Goal: Task Accomplishment & Management: Use online tool/utility

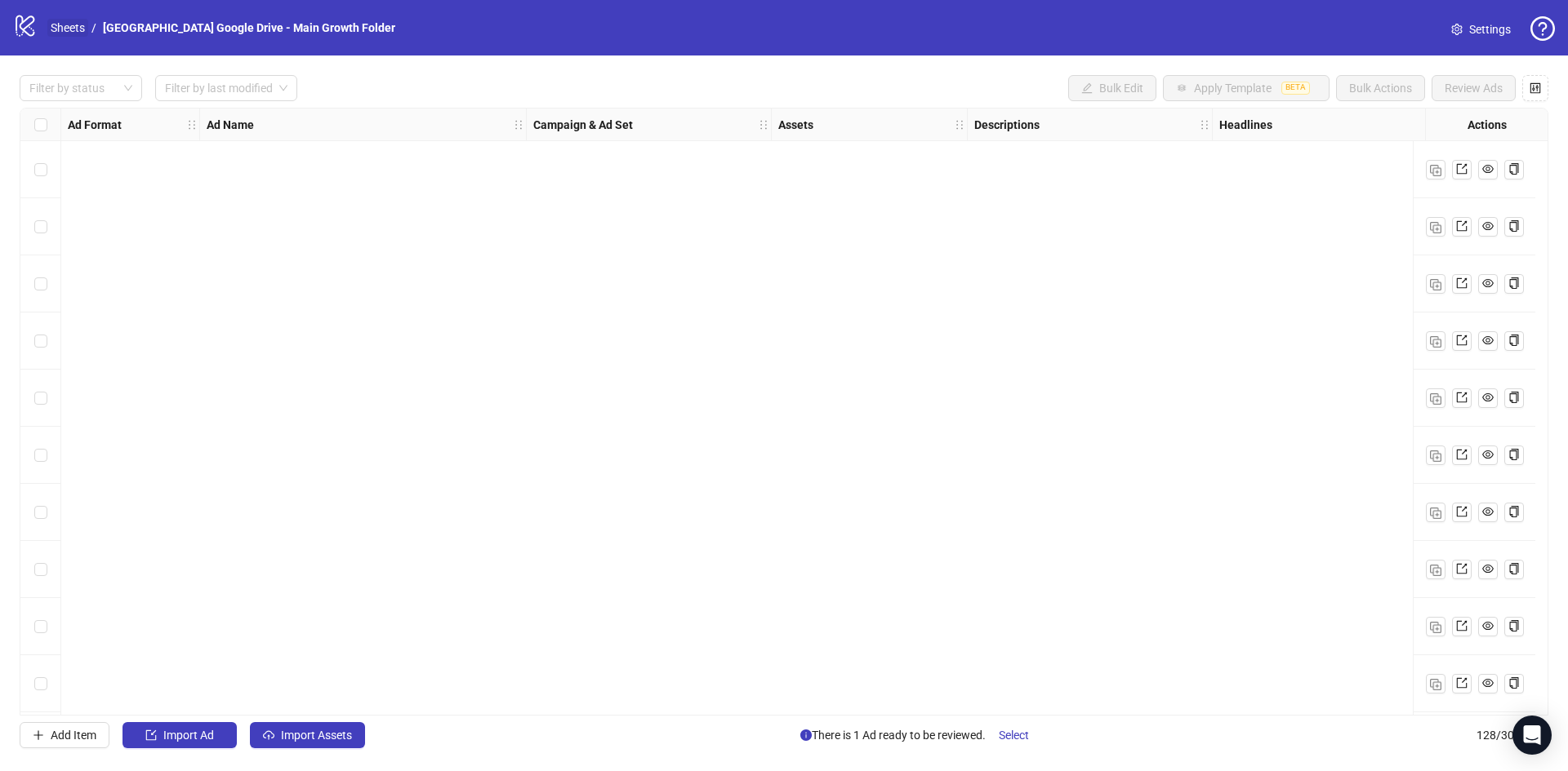
scroll to position [6745, 0]
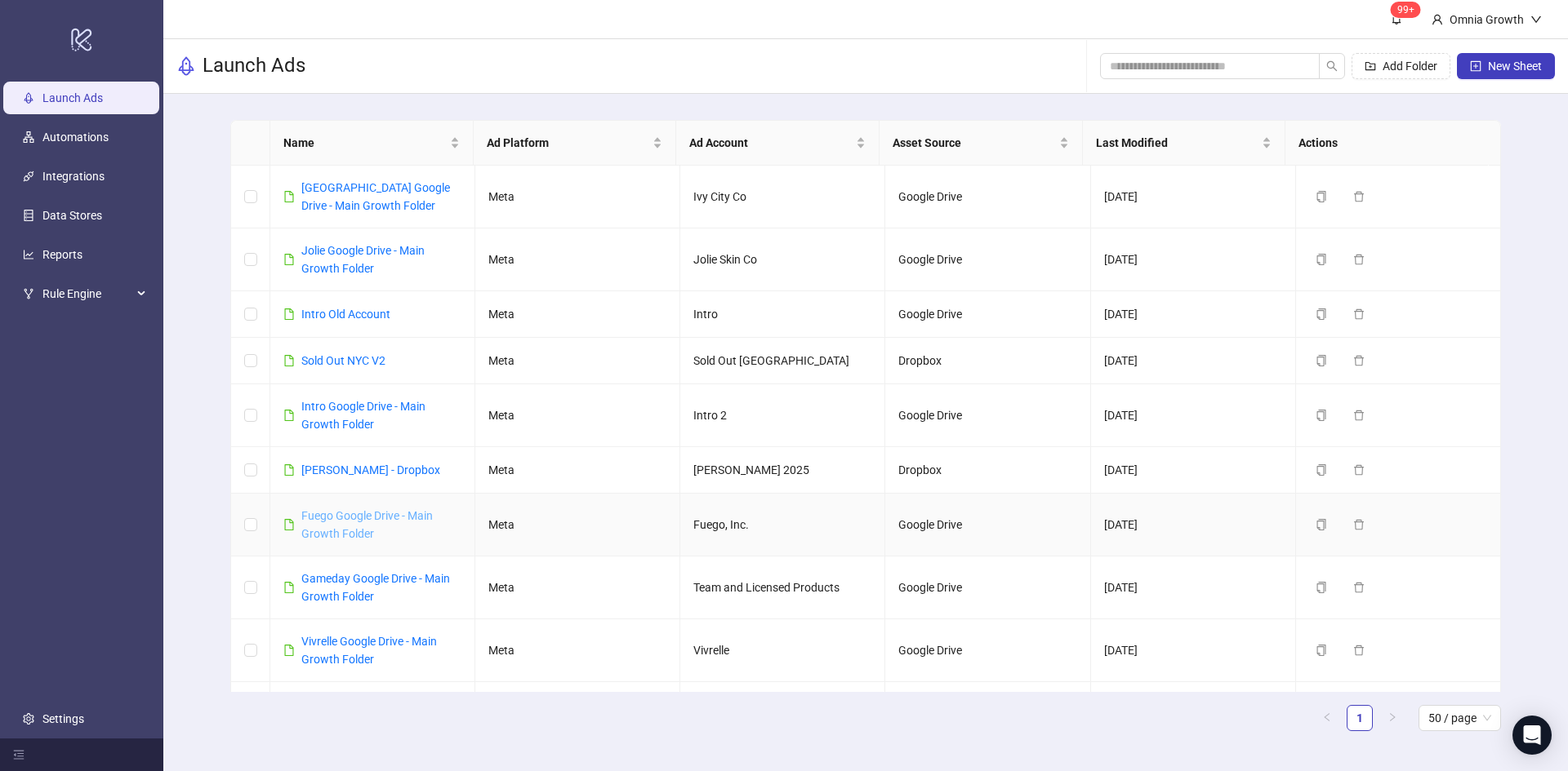
click at [379, 520] on link "Fuego Google Drive - Main Growth Folder" at bounding box center [366, 525] width 132 height 31
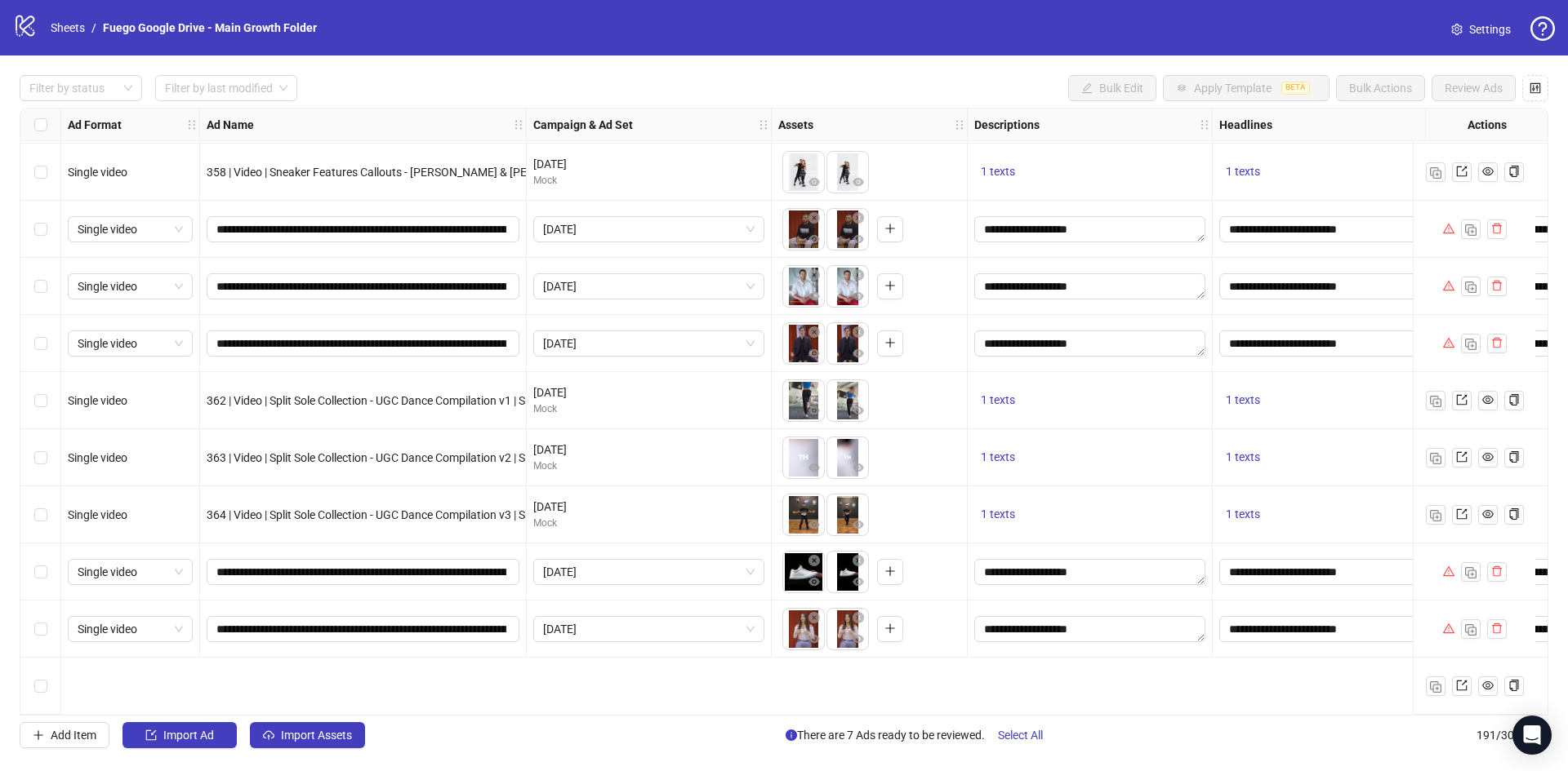
scroll to position [10181, 0]
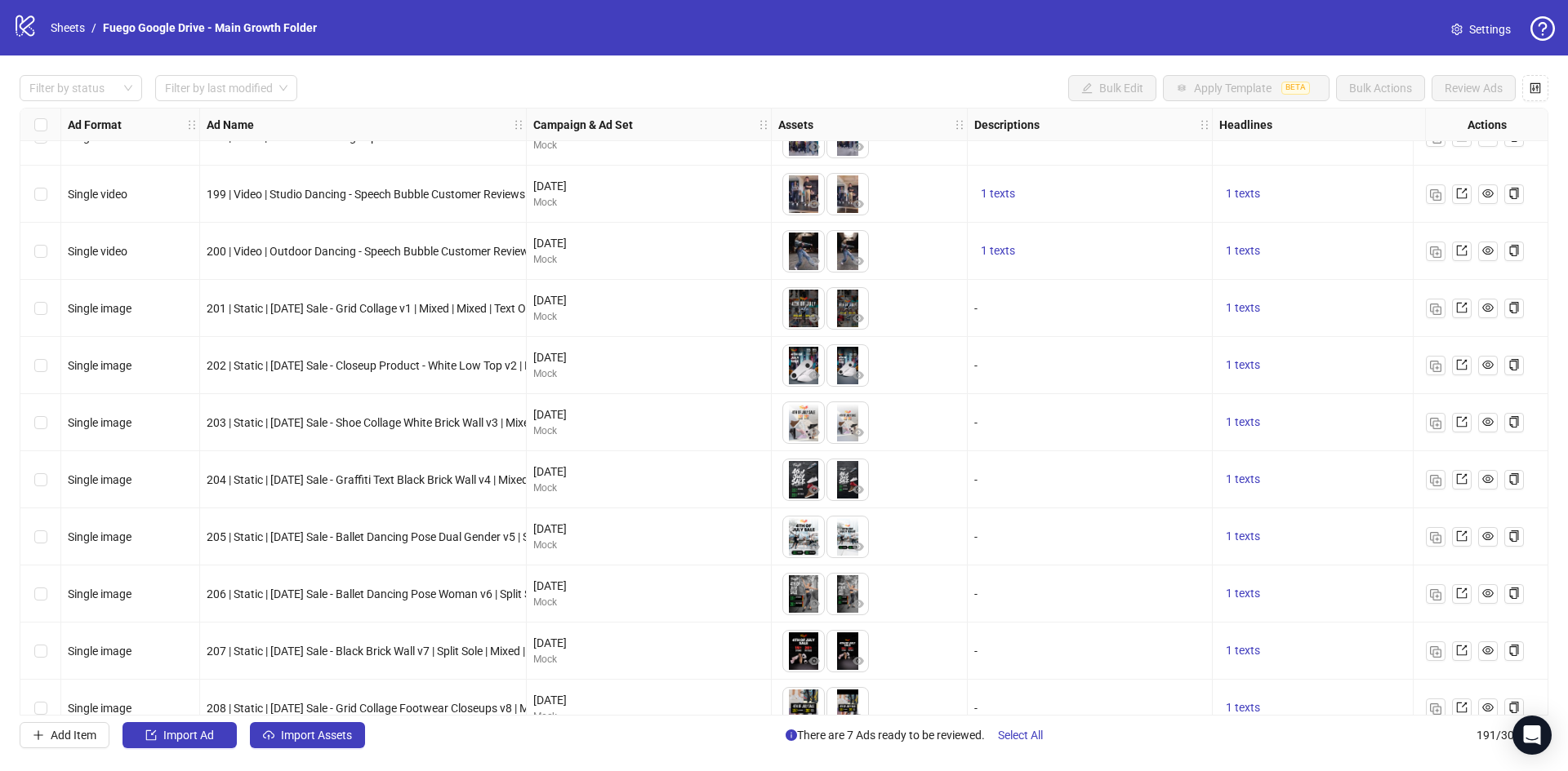
scroll to position [9481, 0]
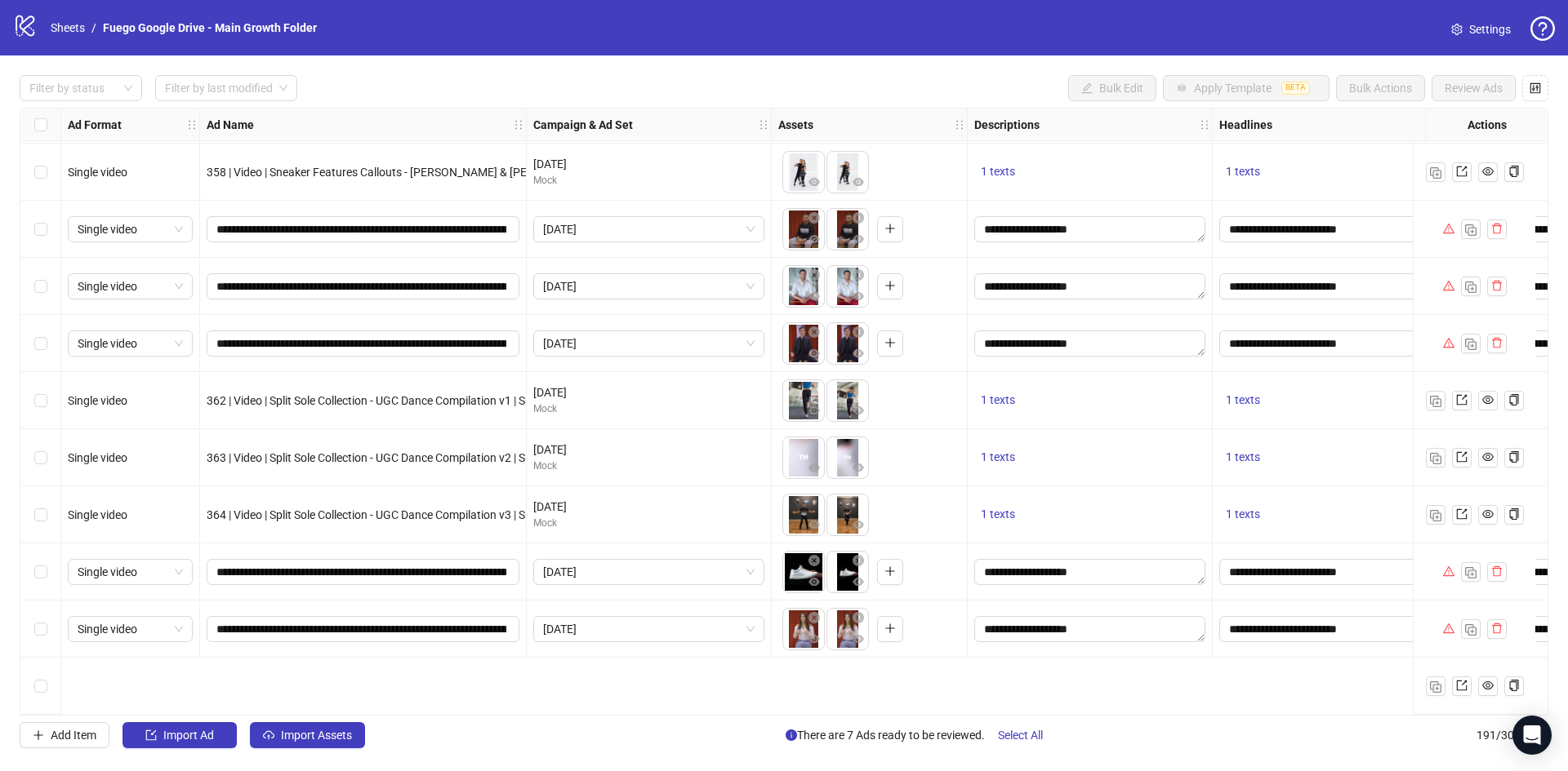
click at [591, 275] on div "Ad Format Ad Name Campaign & Ad Set Assets Descriptions Headlines Primary Texts…" at bounding box center [783, 412] width 1529 height 608
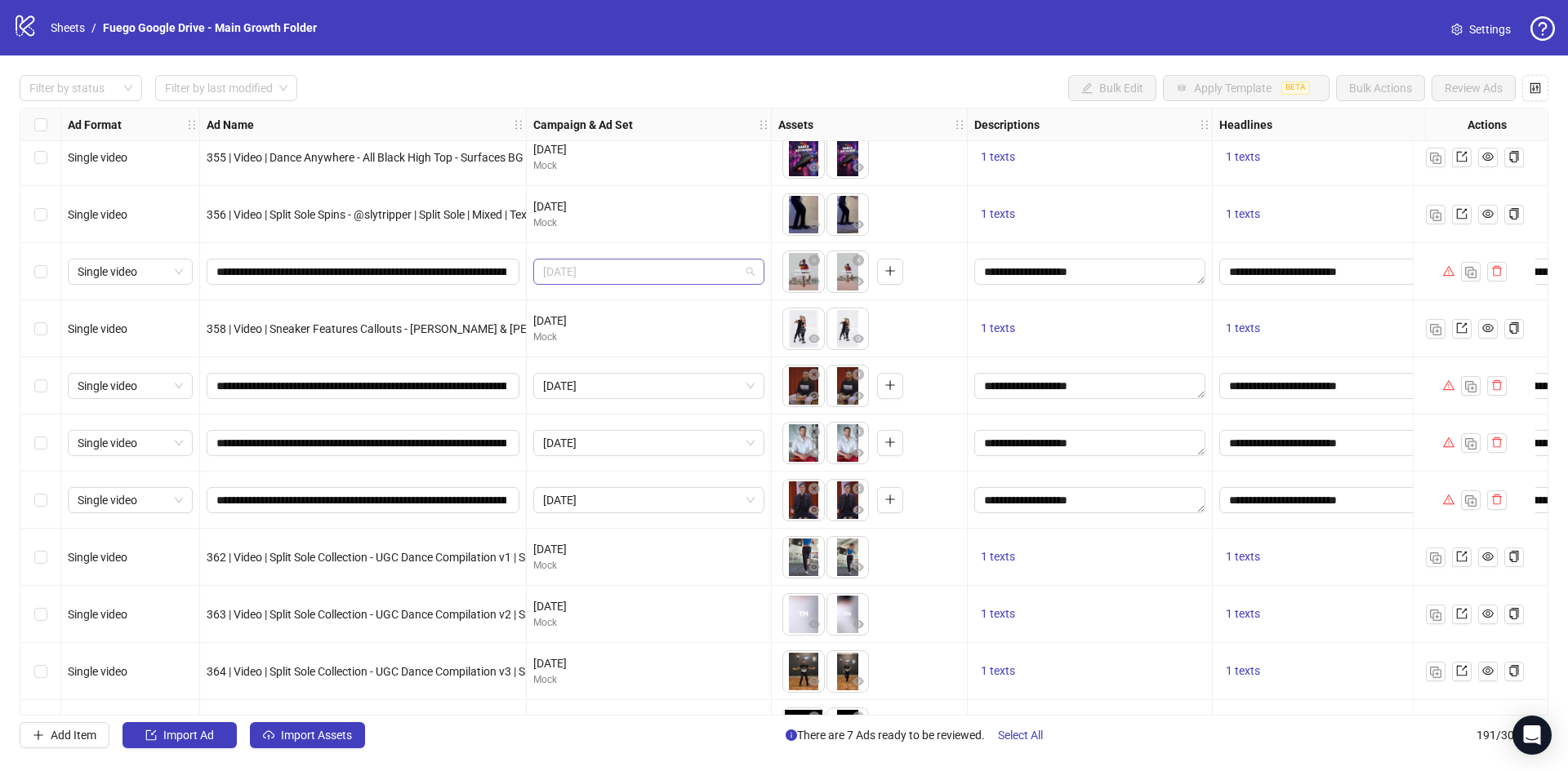
click at [626, 272] on span "August 2025" at bounding box center [649, 272] width 211 height 24
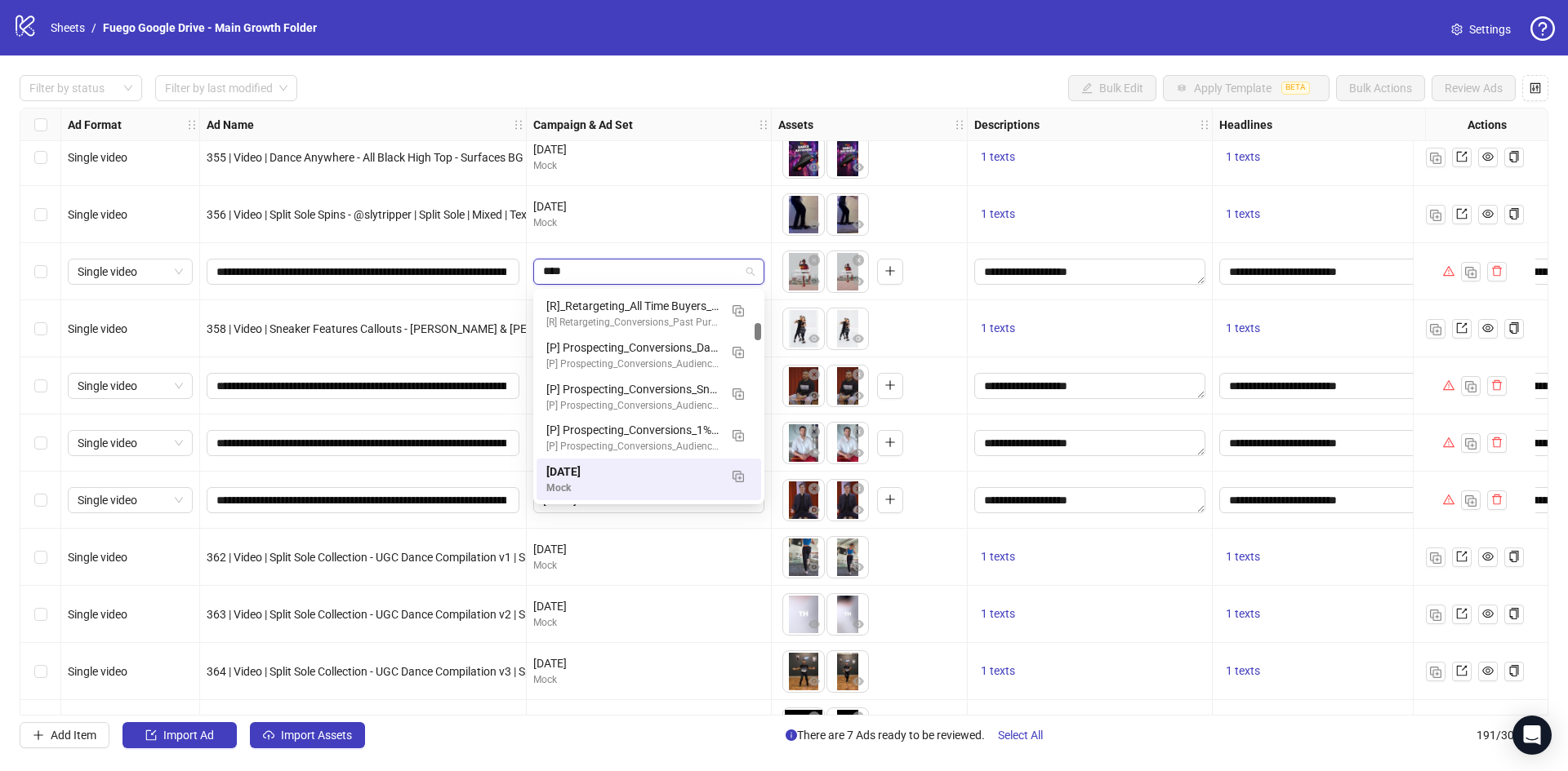
scroll to position [0, 0]
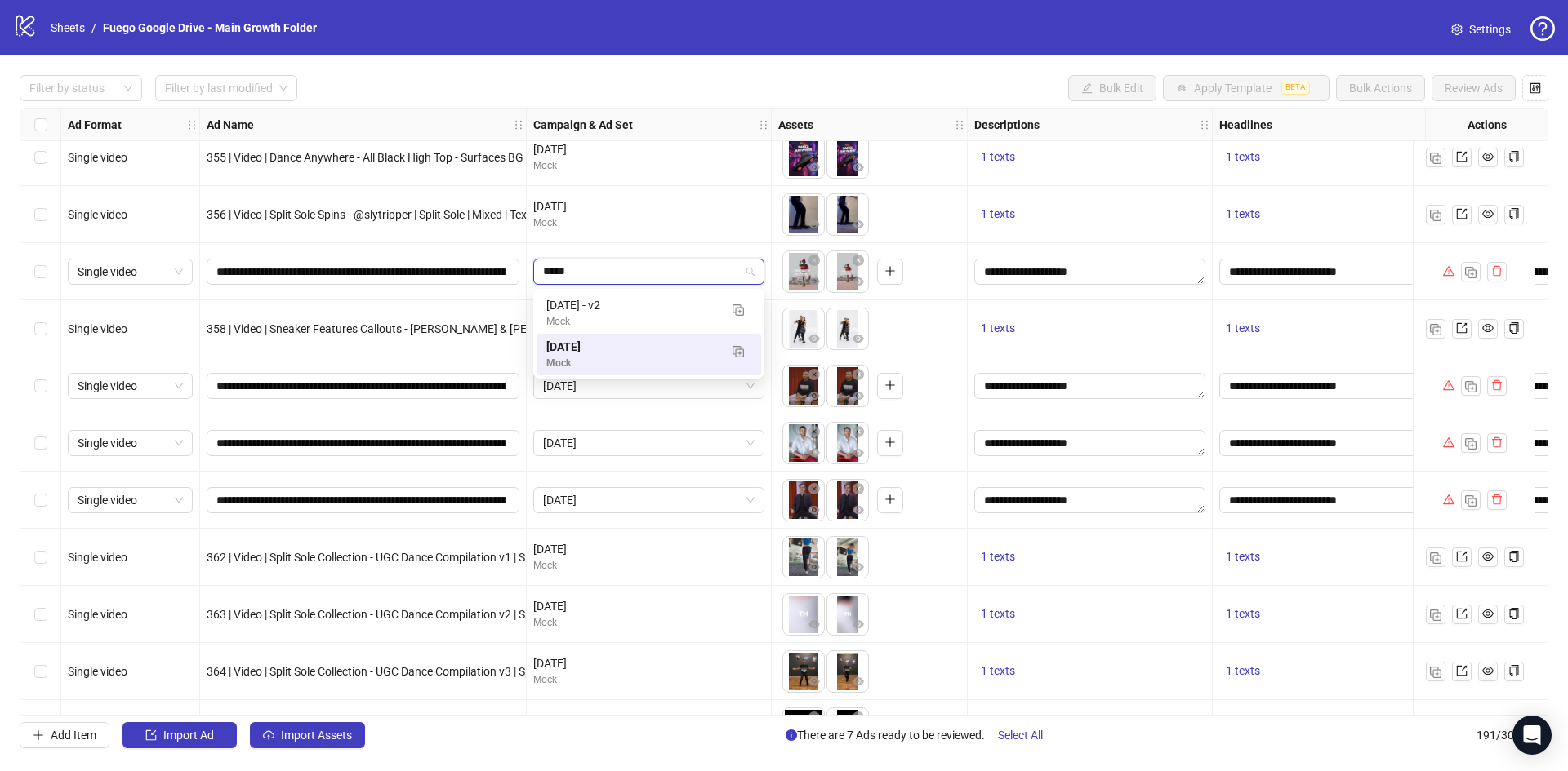
type input "******"
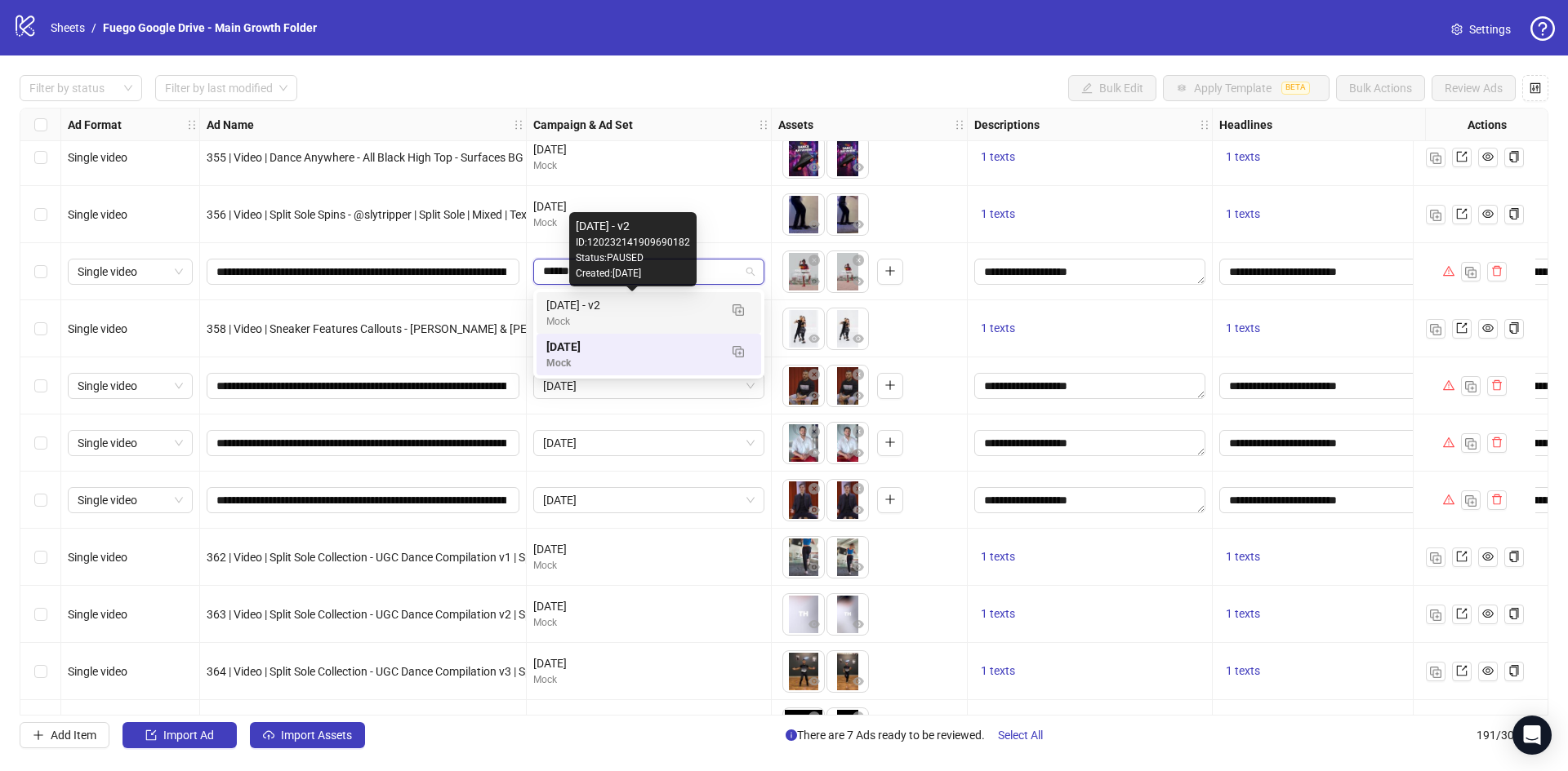
click at [637, 306] on div "August 2025 - v2" at bounding box center [632, 305] width 172 height 18
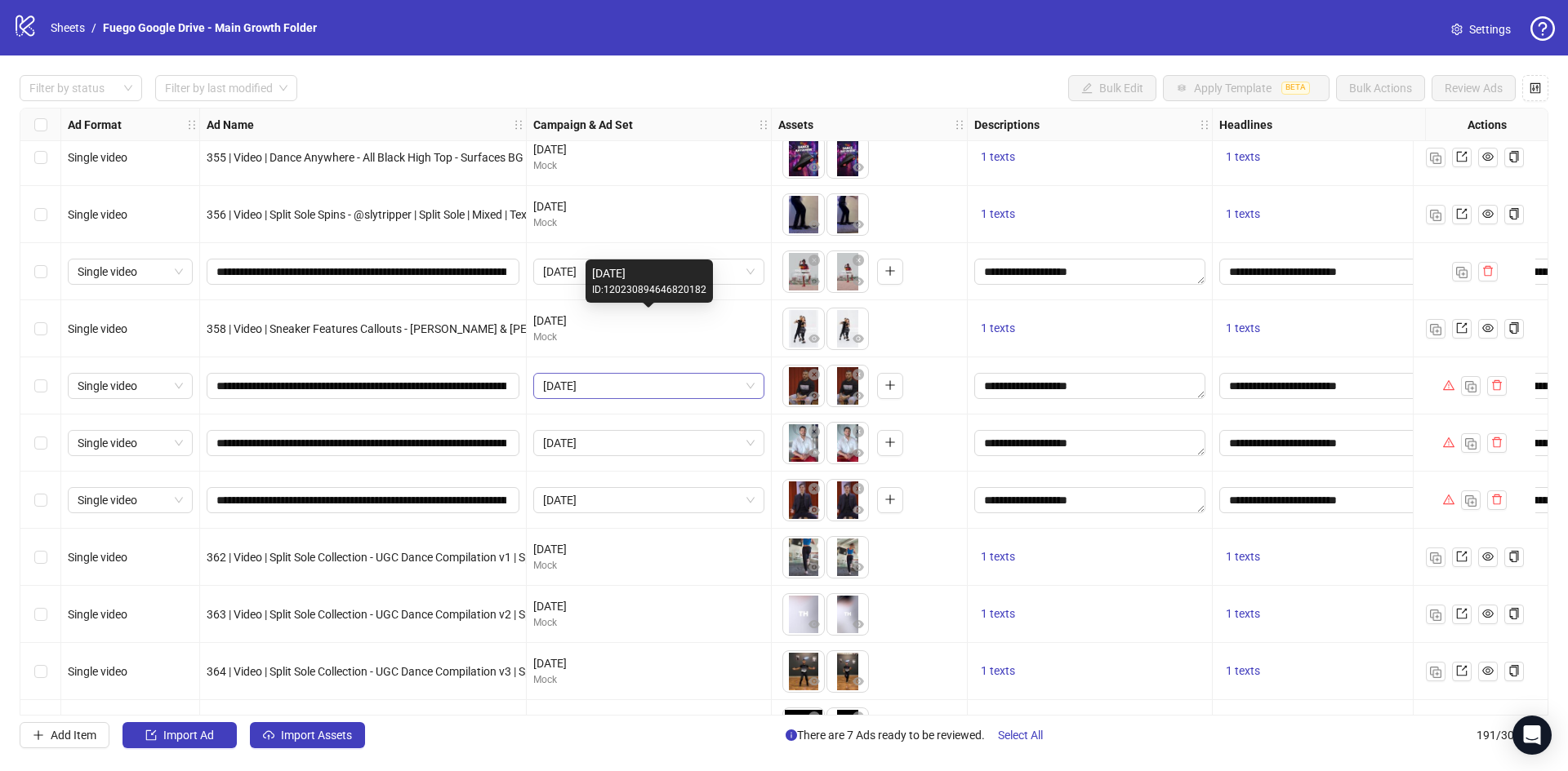
click at [620, 388] on span "August 2025" at bounding box center [649, 386] width 211 height 24
type input "******"
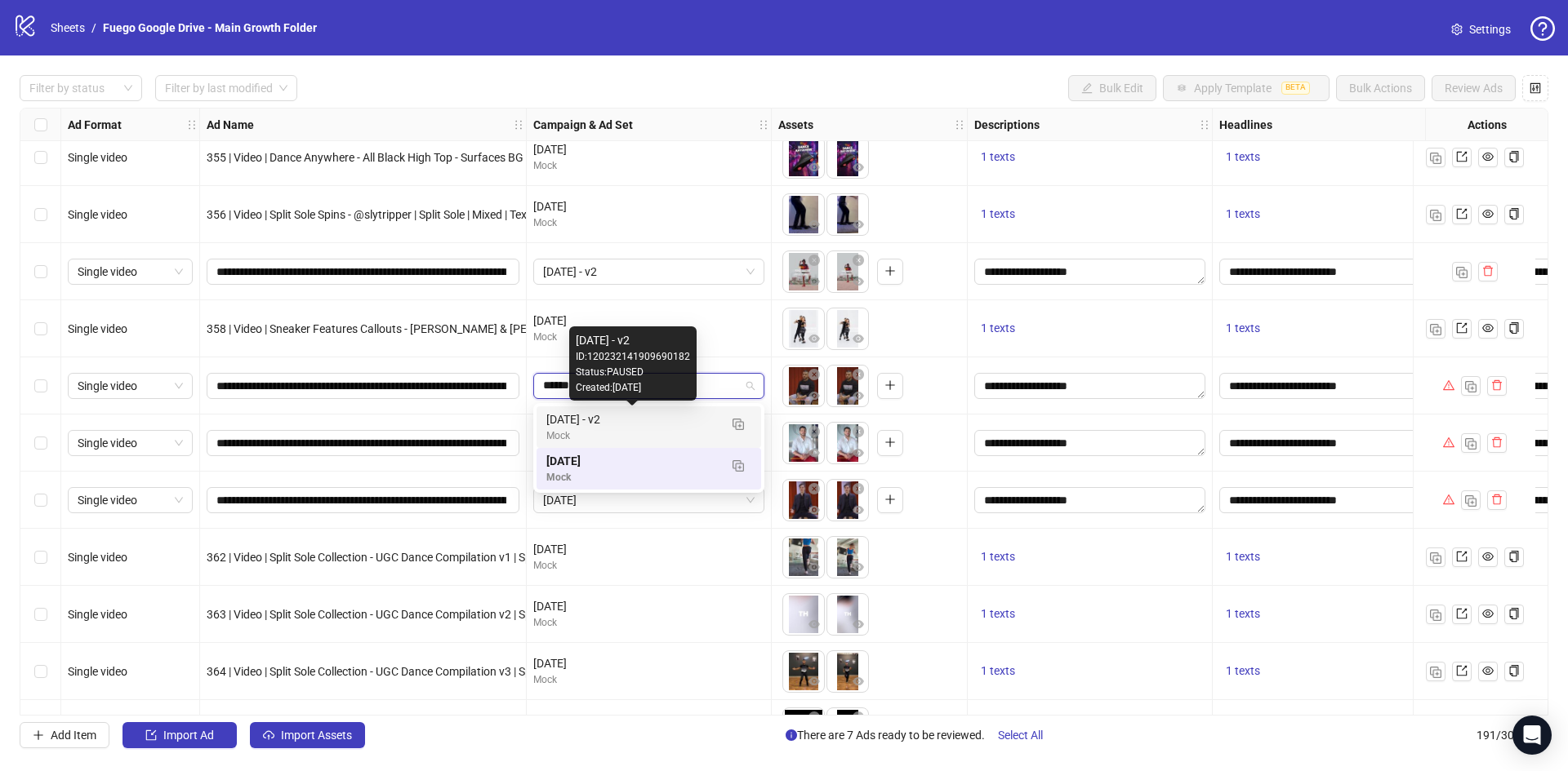
click at [626, 426] on div "August 2025 - v2" at bounding box center [632, 419] width 172 height 18
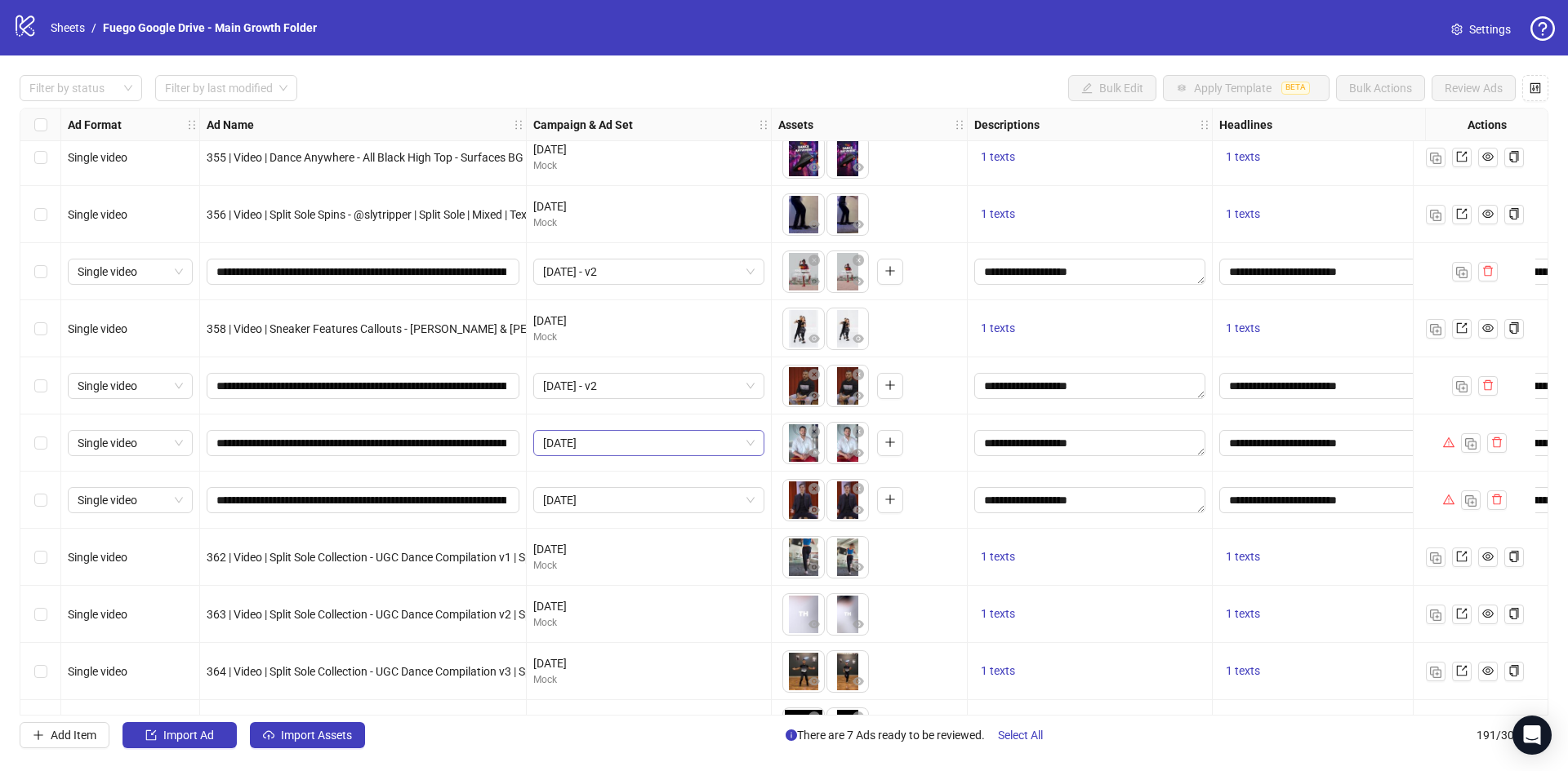
click at [634, 440] on span "August 2025" at bounding box center [649, 442] width 211 height 24
type input "******"
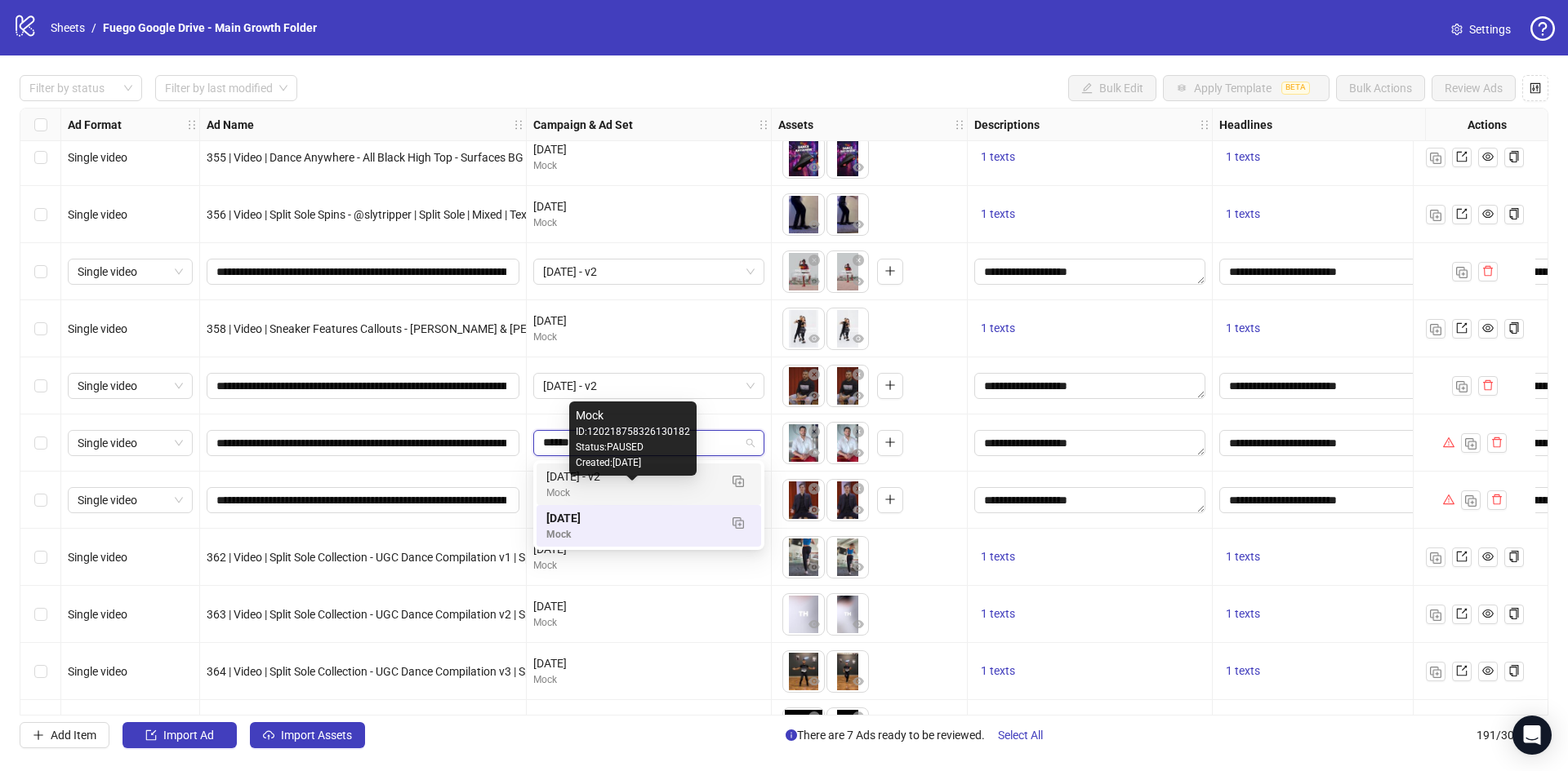
click at [629, 493] on div "Mock" at bounding box center [632, 493] width 172 height 16
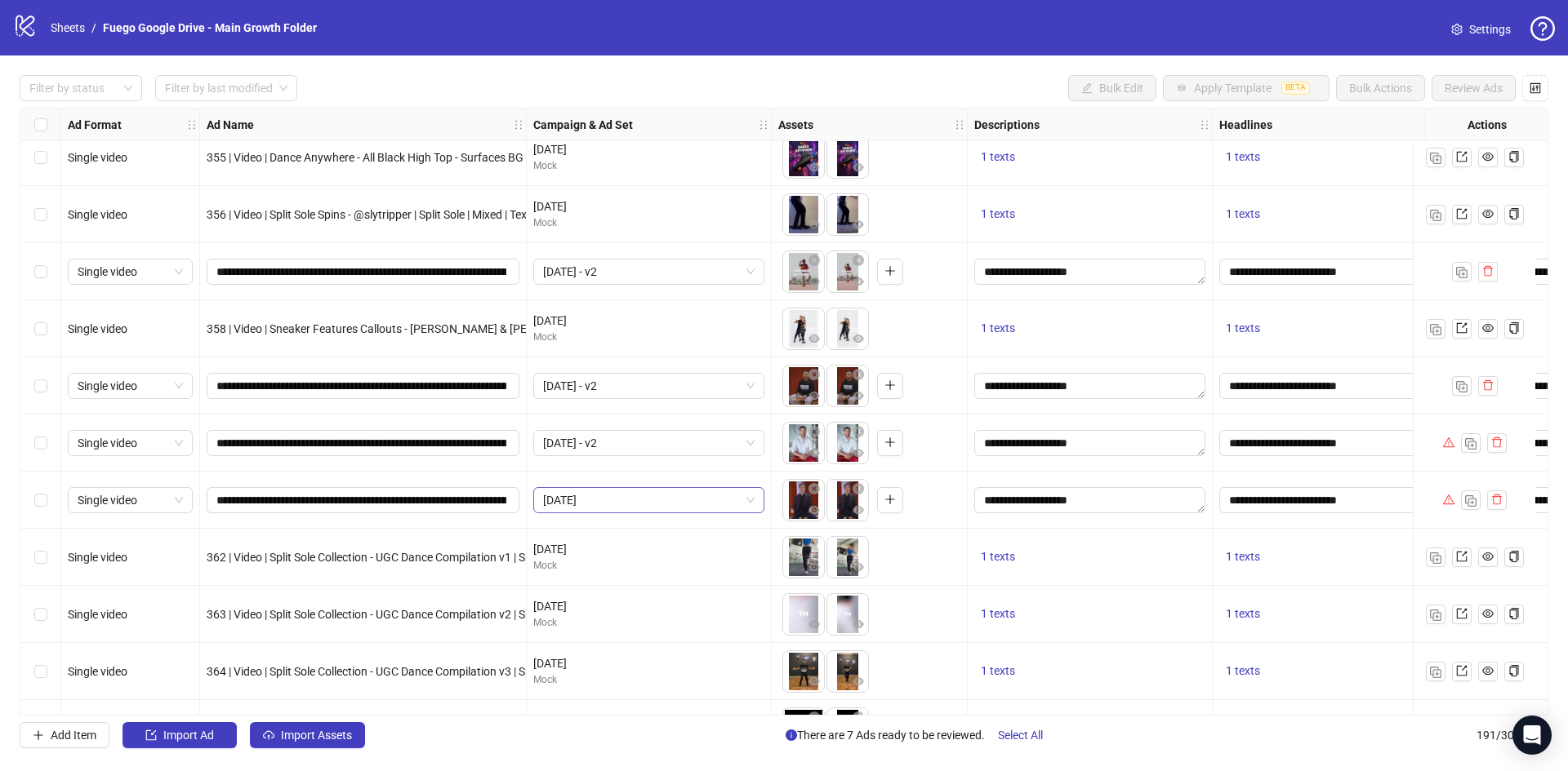
click at [628, 500] on span "August 2025" at bounding box center [649, 499] width 211 height 24
type input "******"
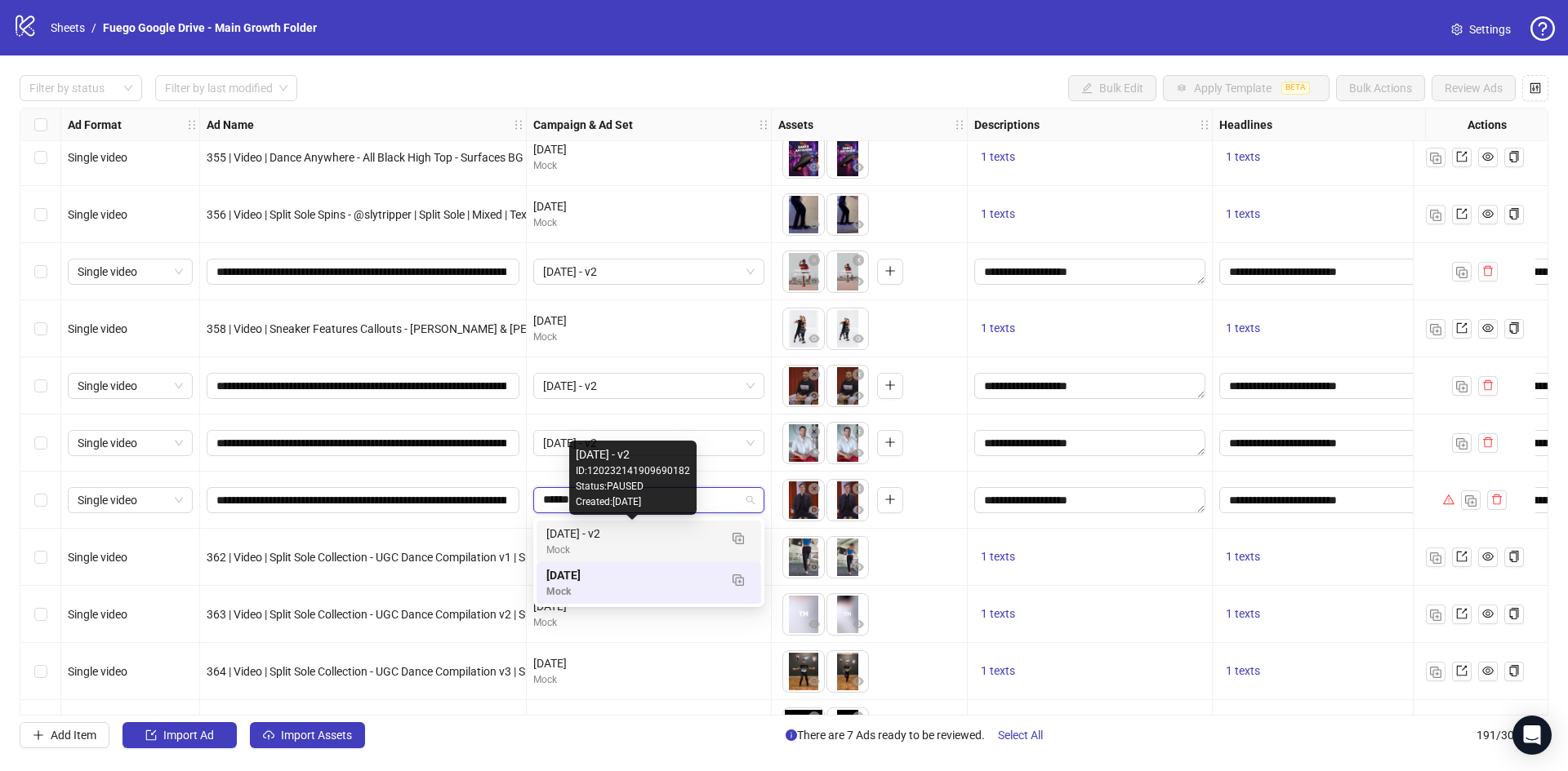
click at [652, 534] on div "August 2025 - v2" at bounding box center [632, 533] width 172 height 18
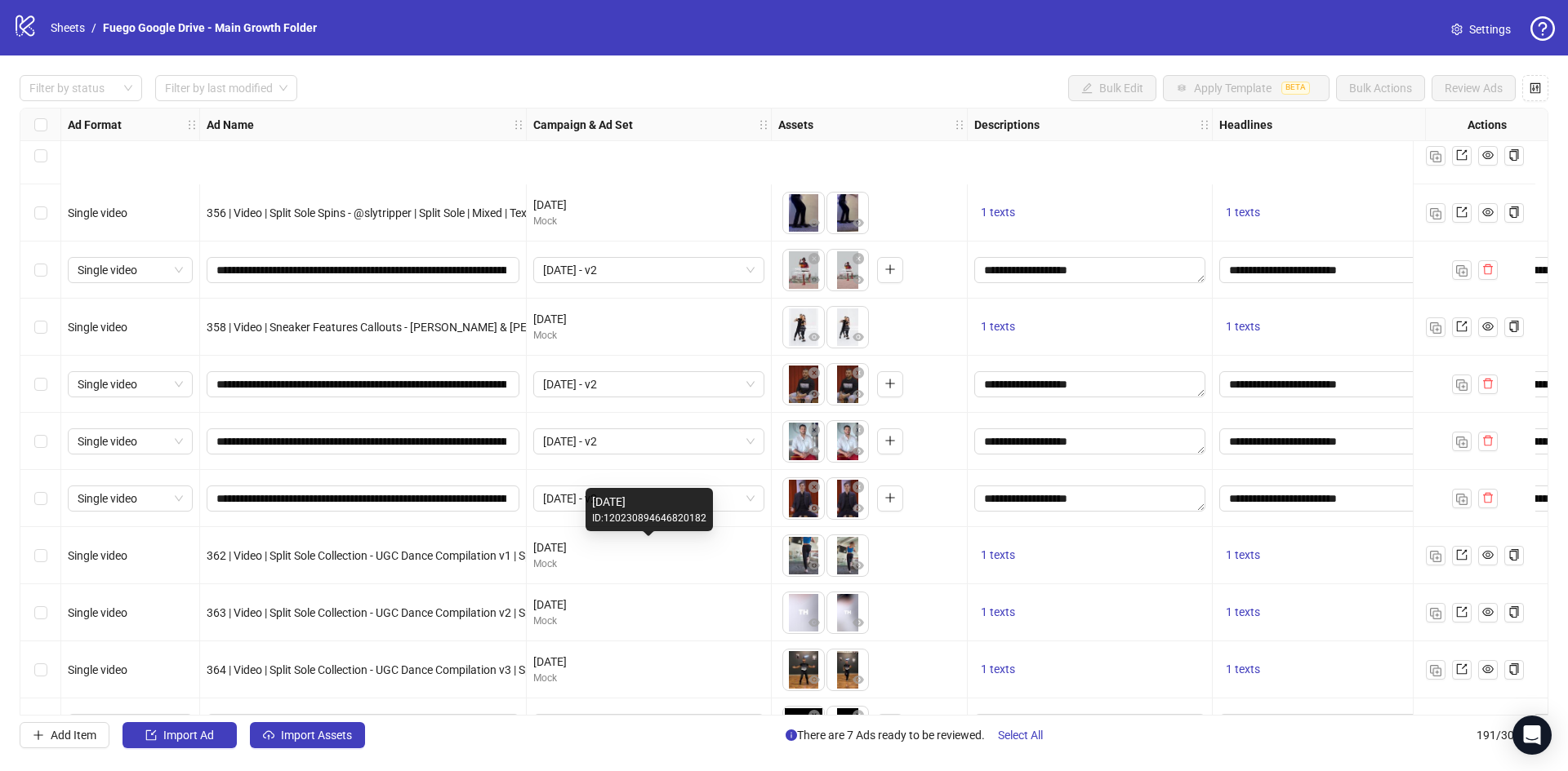
scroll to position [10345, 0]
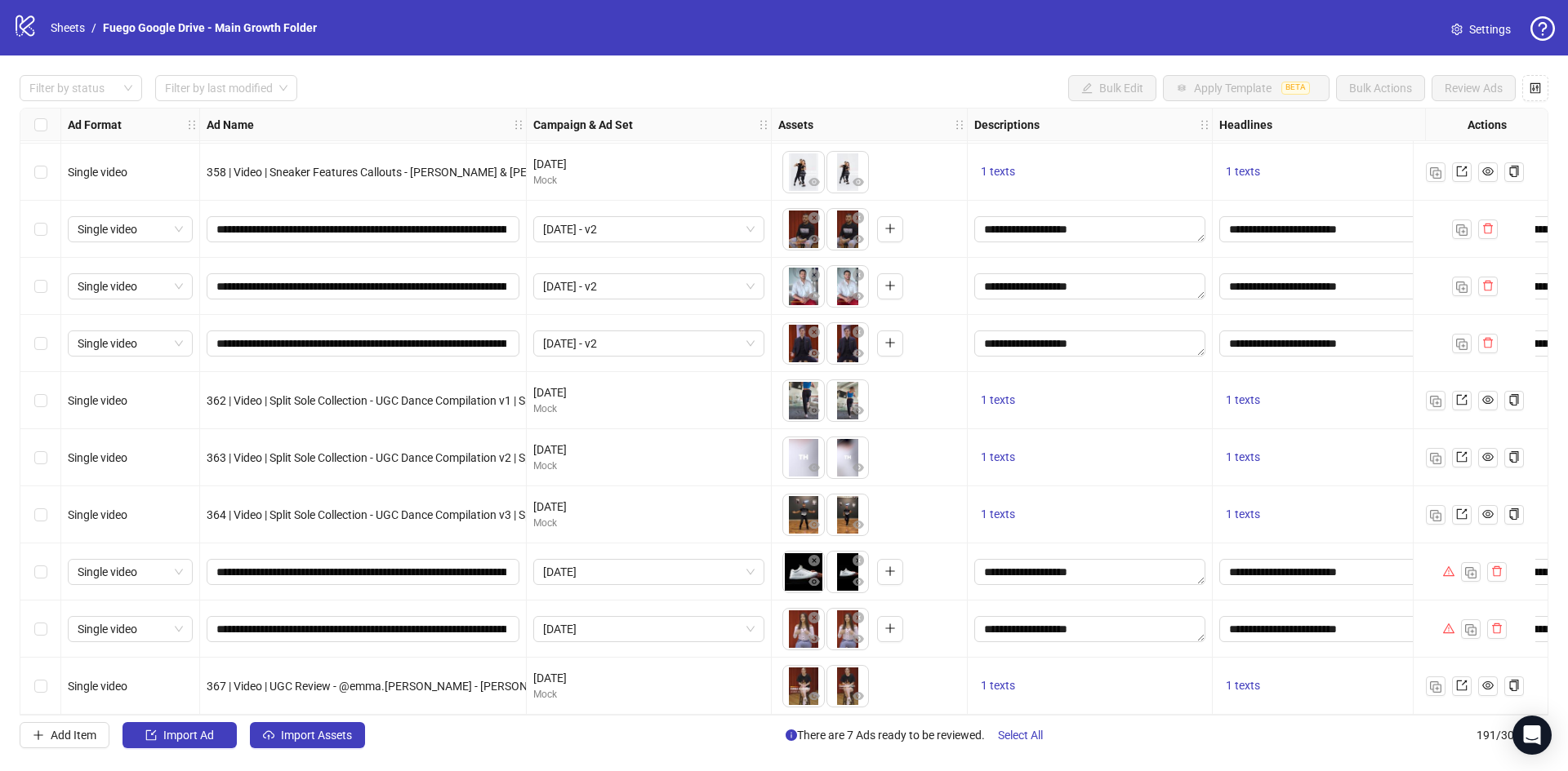
click at [631, 551] on div "August 2025" at bounding box center [649, 572] width 245 height 57
click at [635, 564] on span "August 2025" at bounding box center [649, 572] width 211 height 24
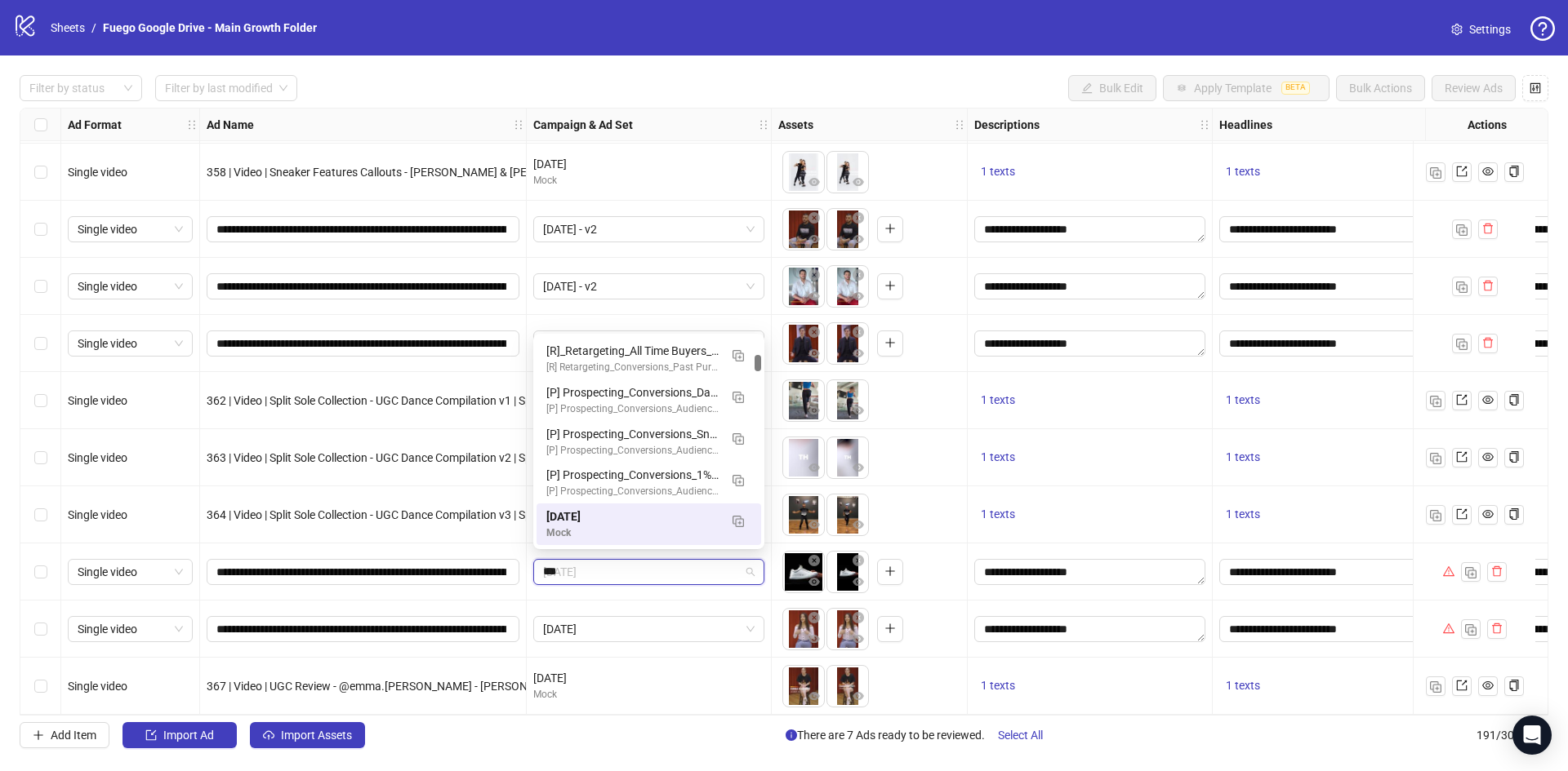
scroll to position [0, 0]
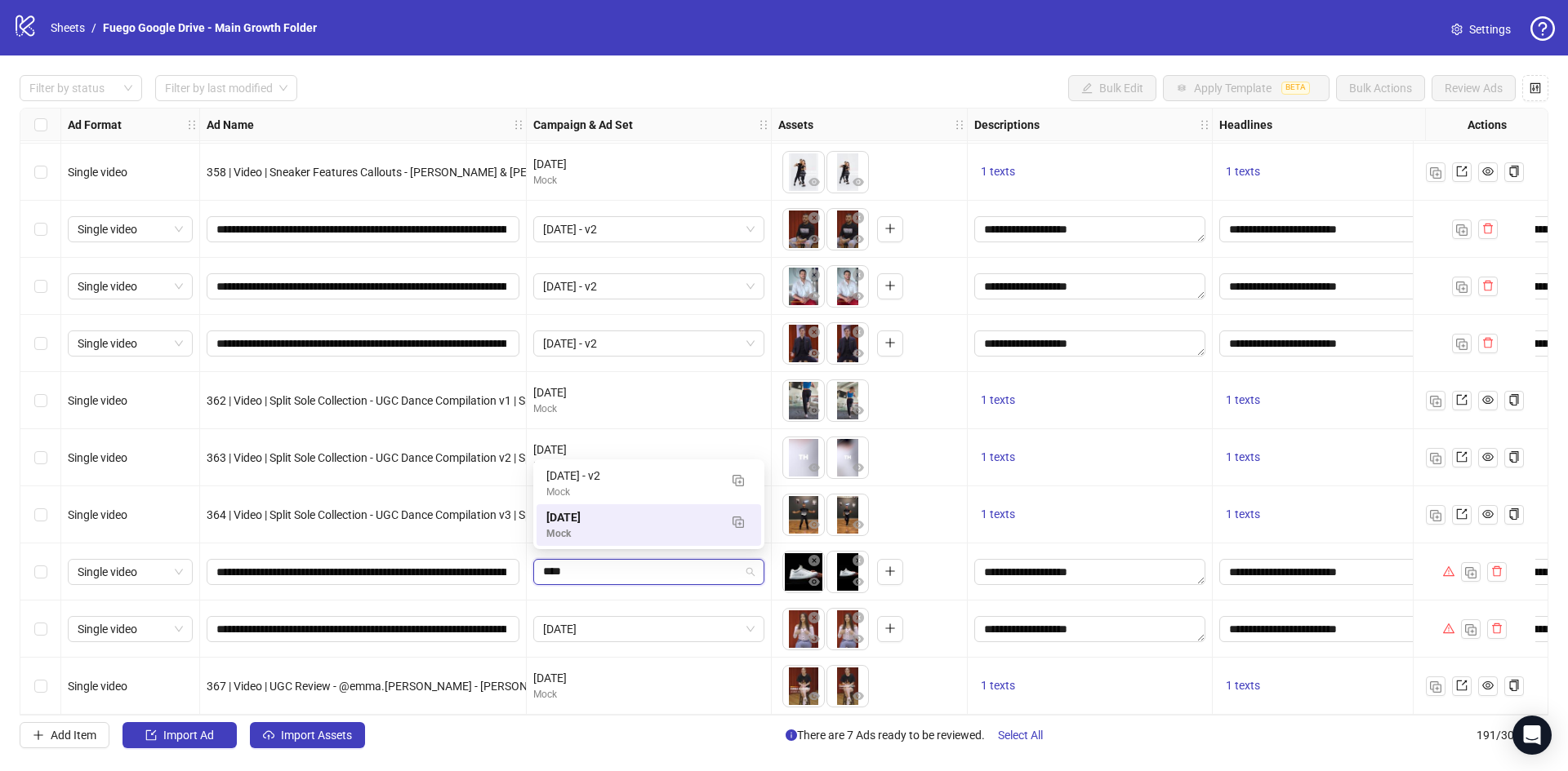
type input "*****"
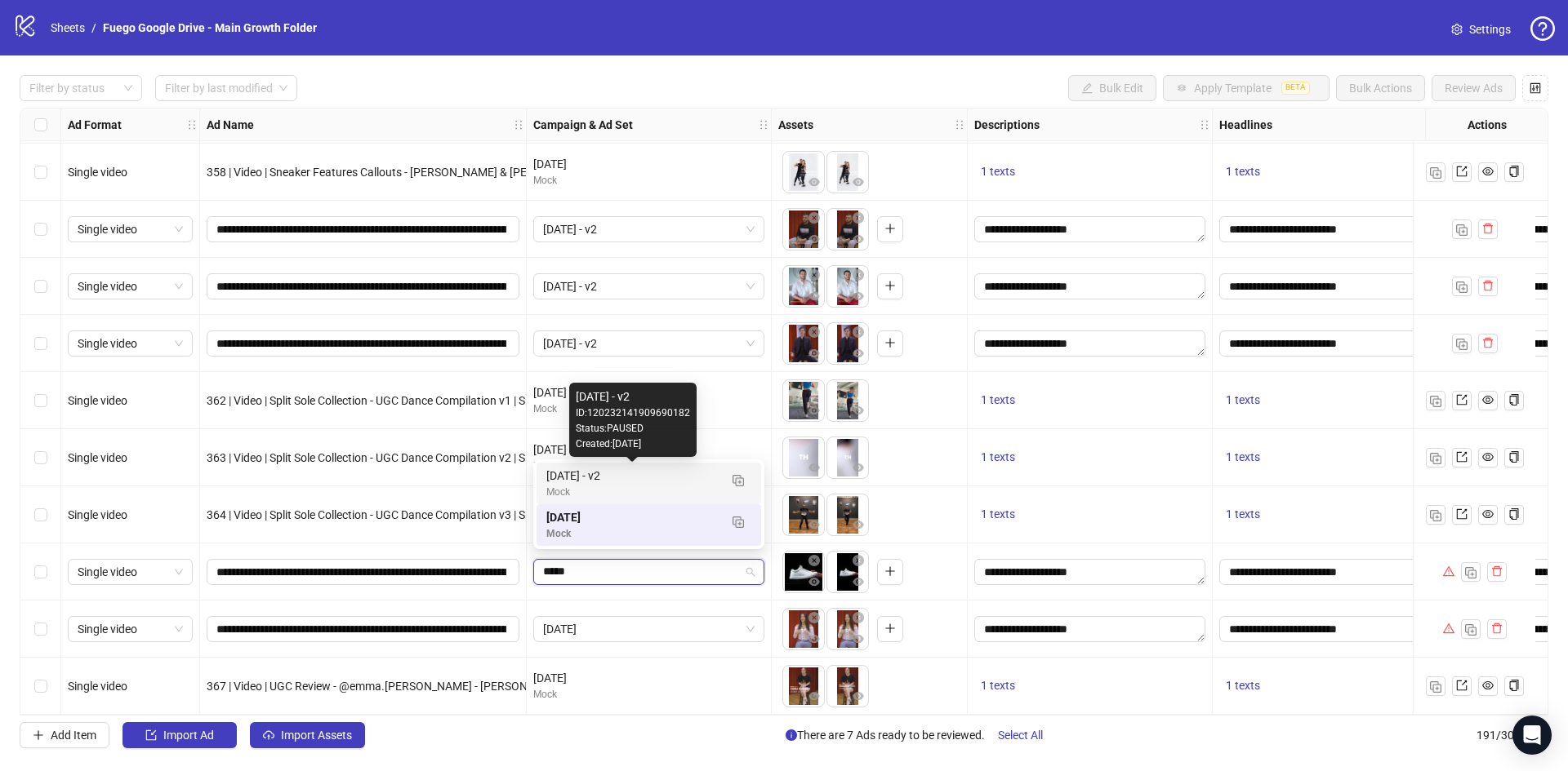
click at [617, 478] on div "August 2025 - v2" at bounding box center [632, 475] width 172 height 18
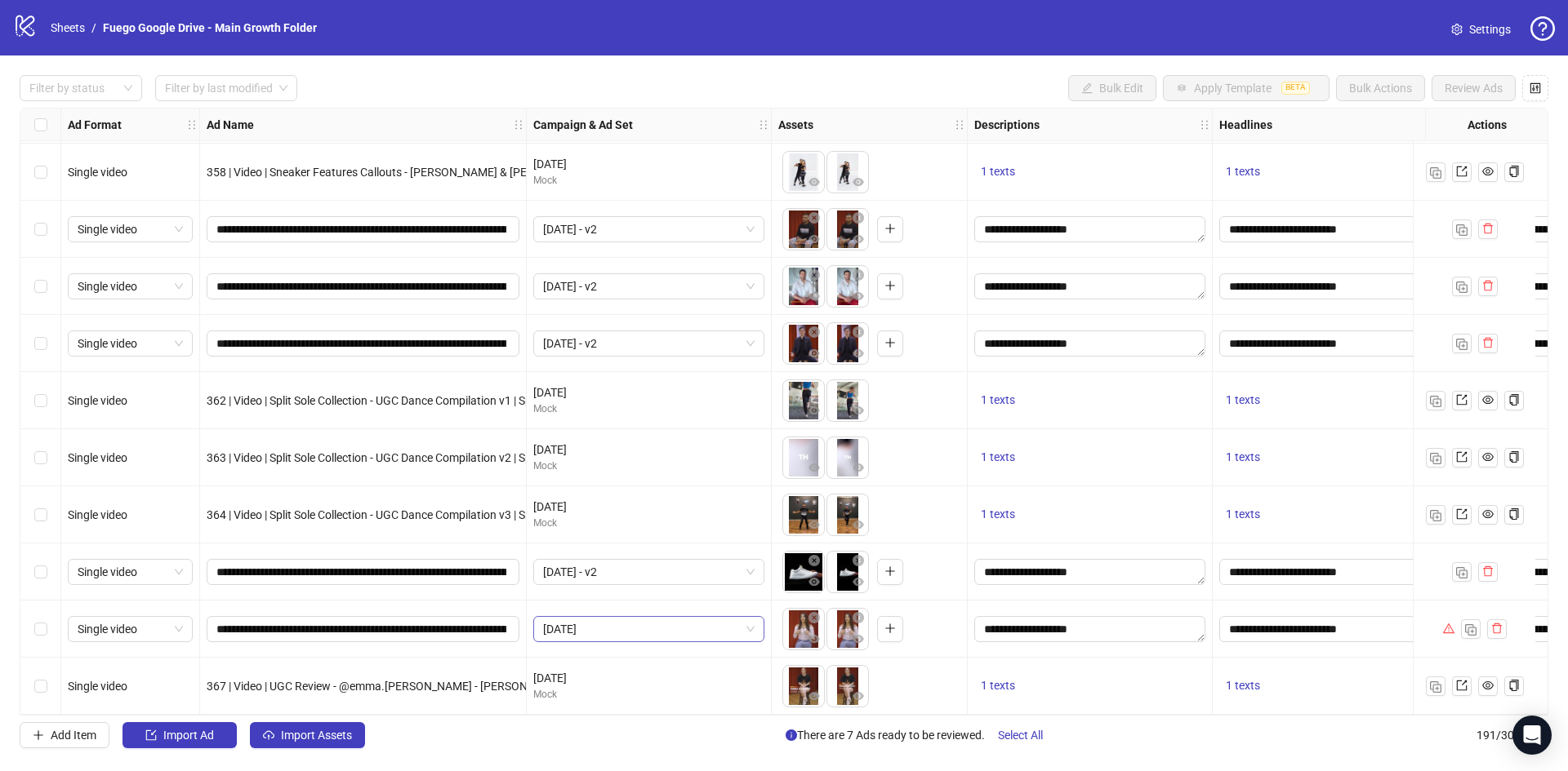
click at [600, 624] on span "August 2025" at bounding box center [649, 629] width 211 height 24
type input "******"
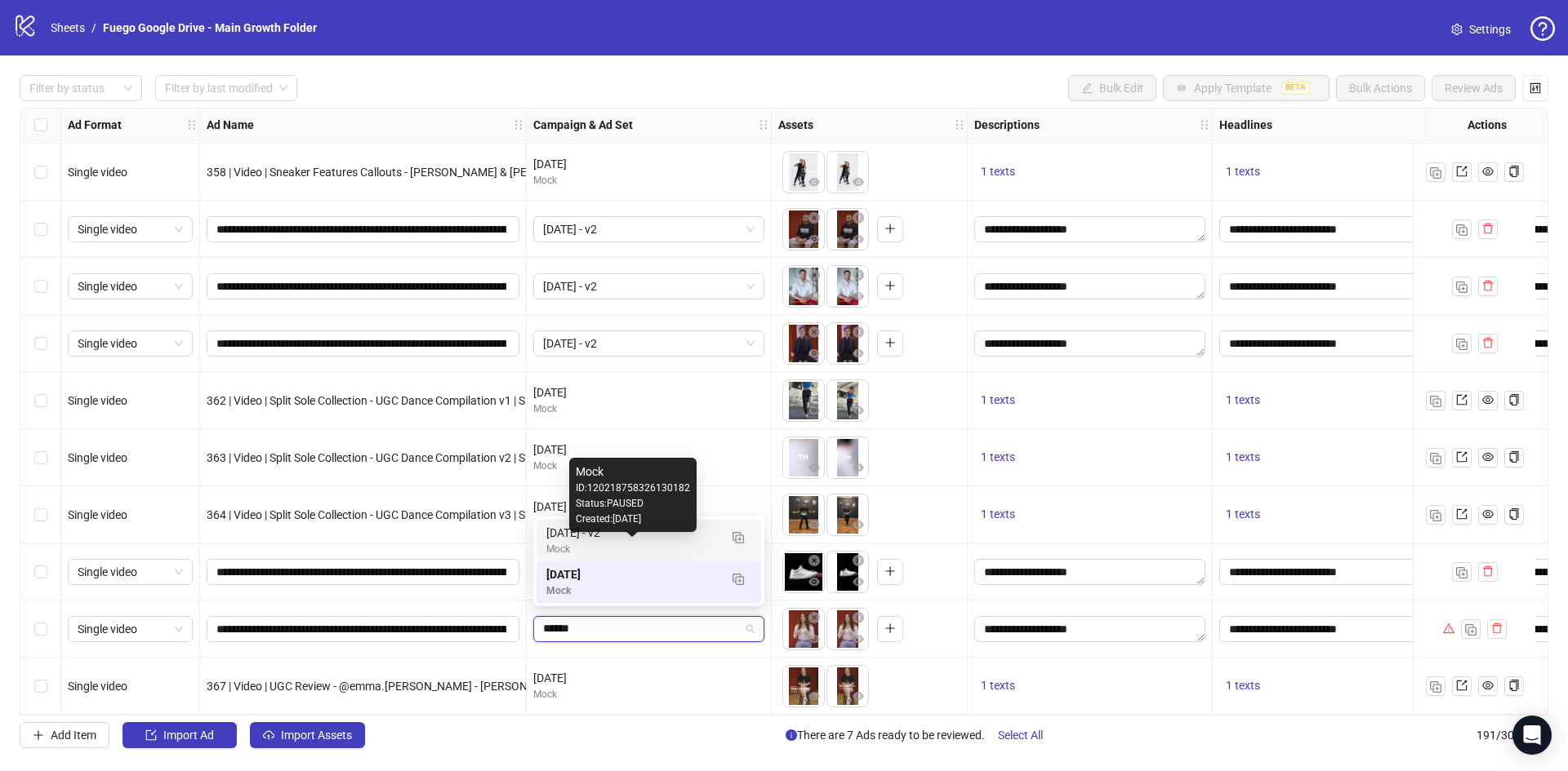
click at [643, 542] on div "Mock" at bounding box center [632, 550] width 172 height 16
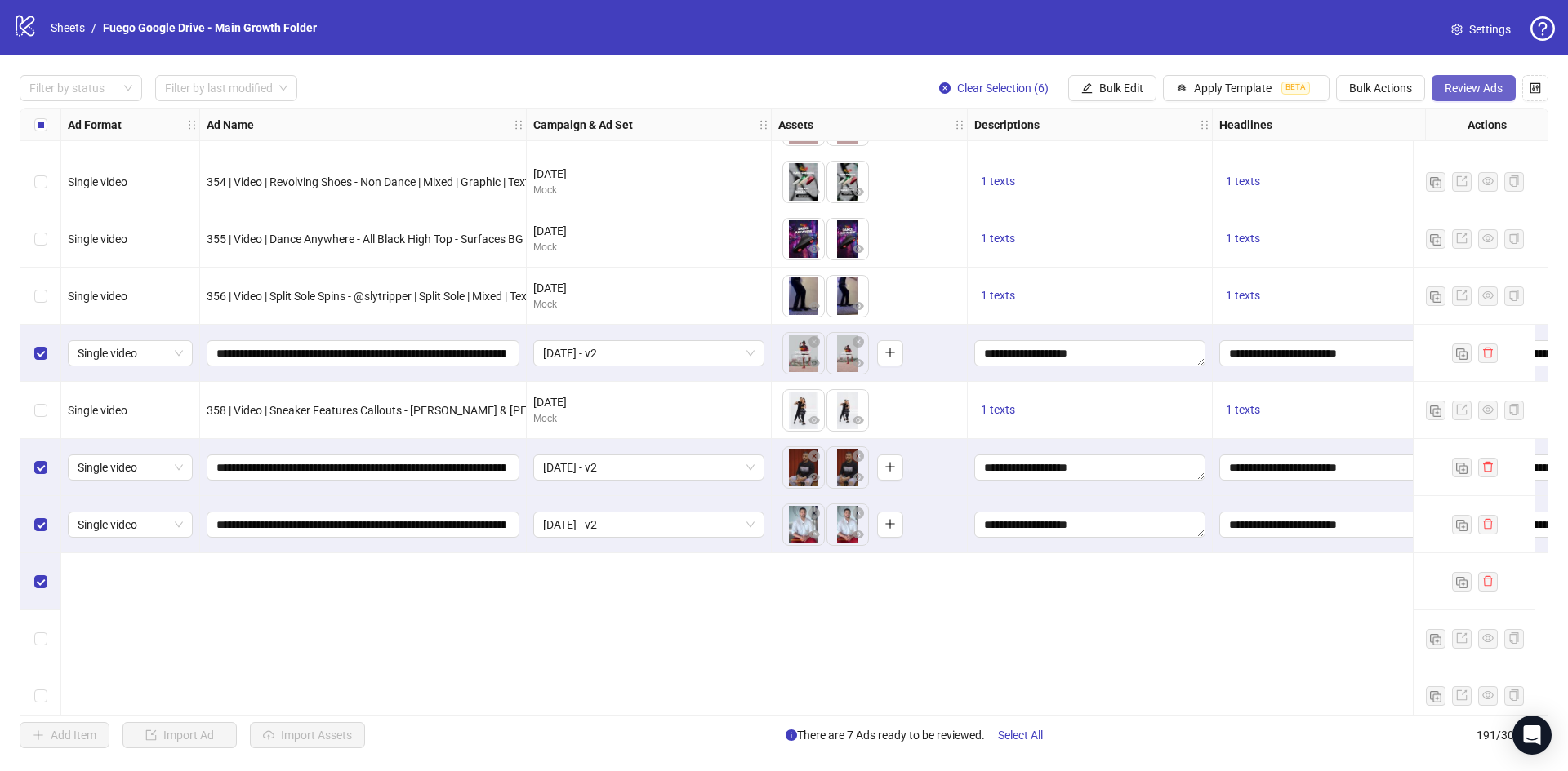
scroll to position [9855, 0]
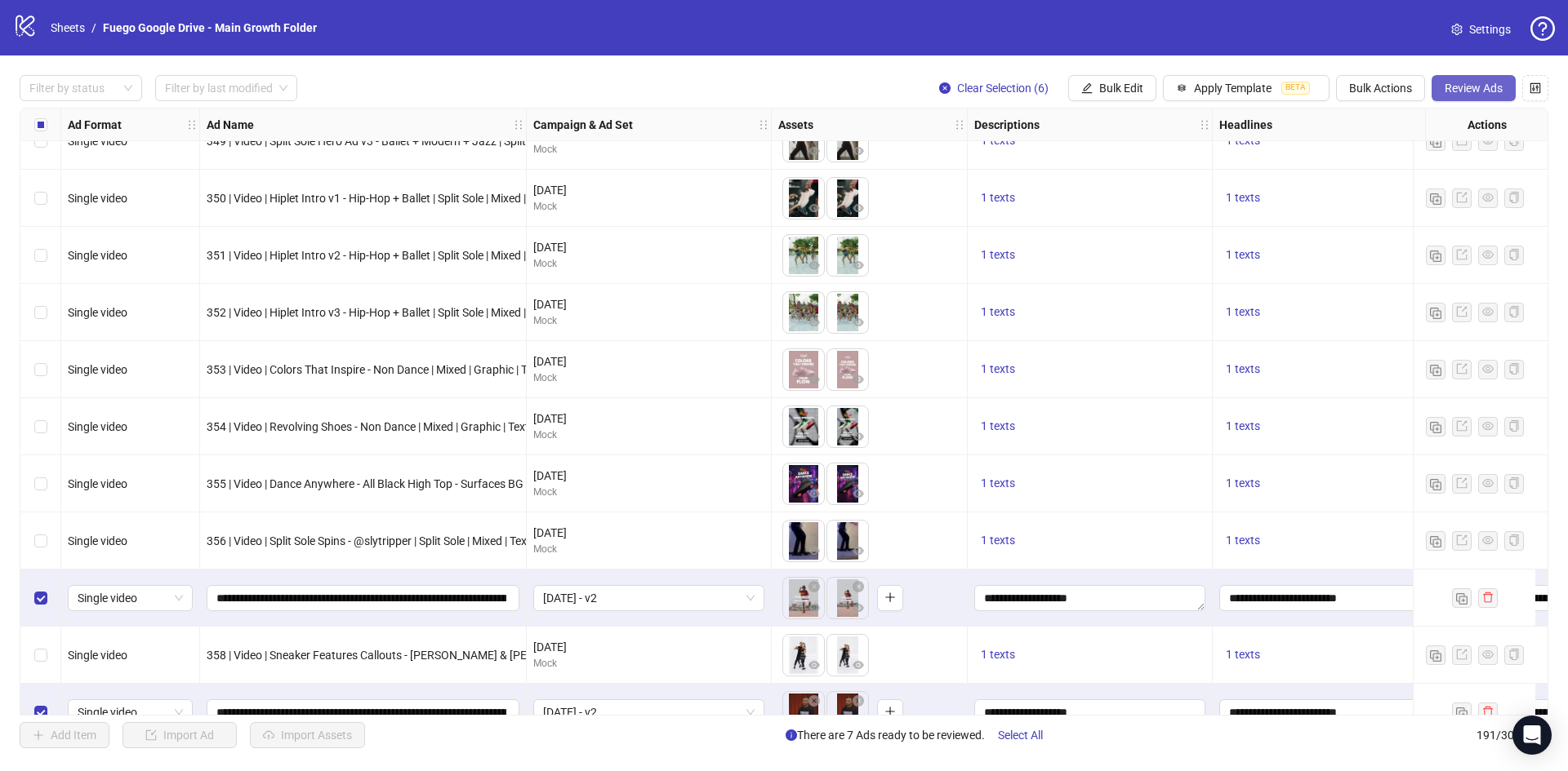
click at [1467, 80] on button "Review Ads" at bounding box center [1473, 88] width 84 height 26
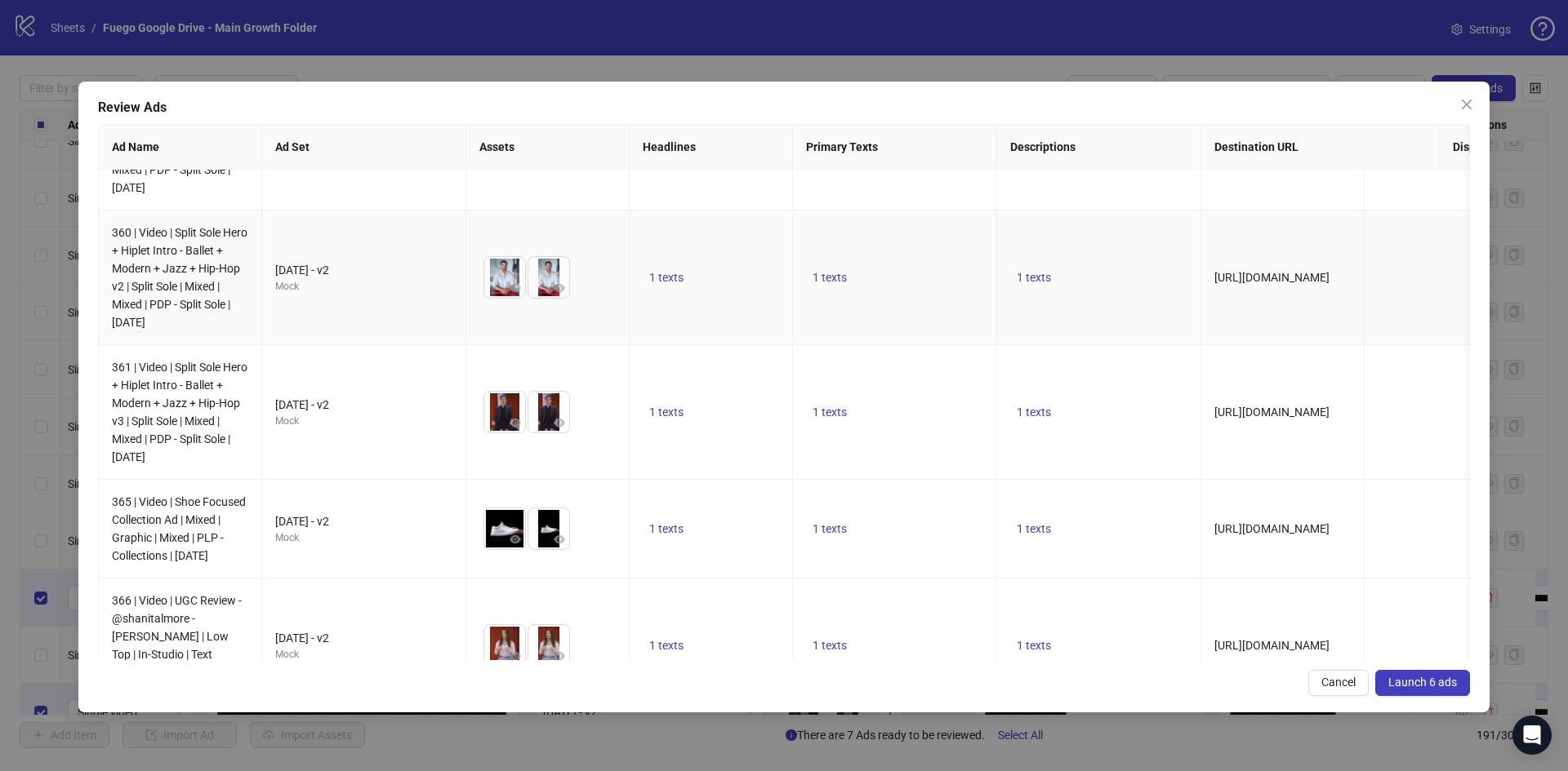
scroll to position [294, 0]
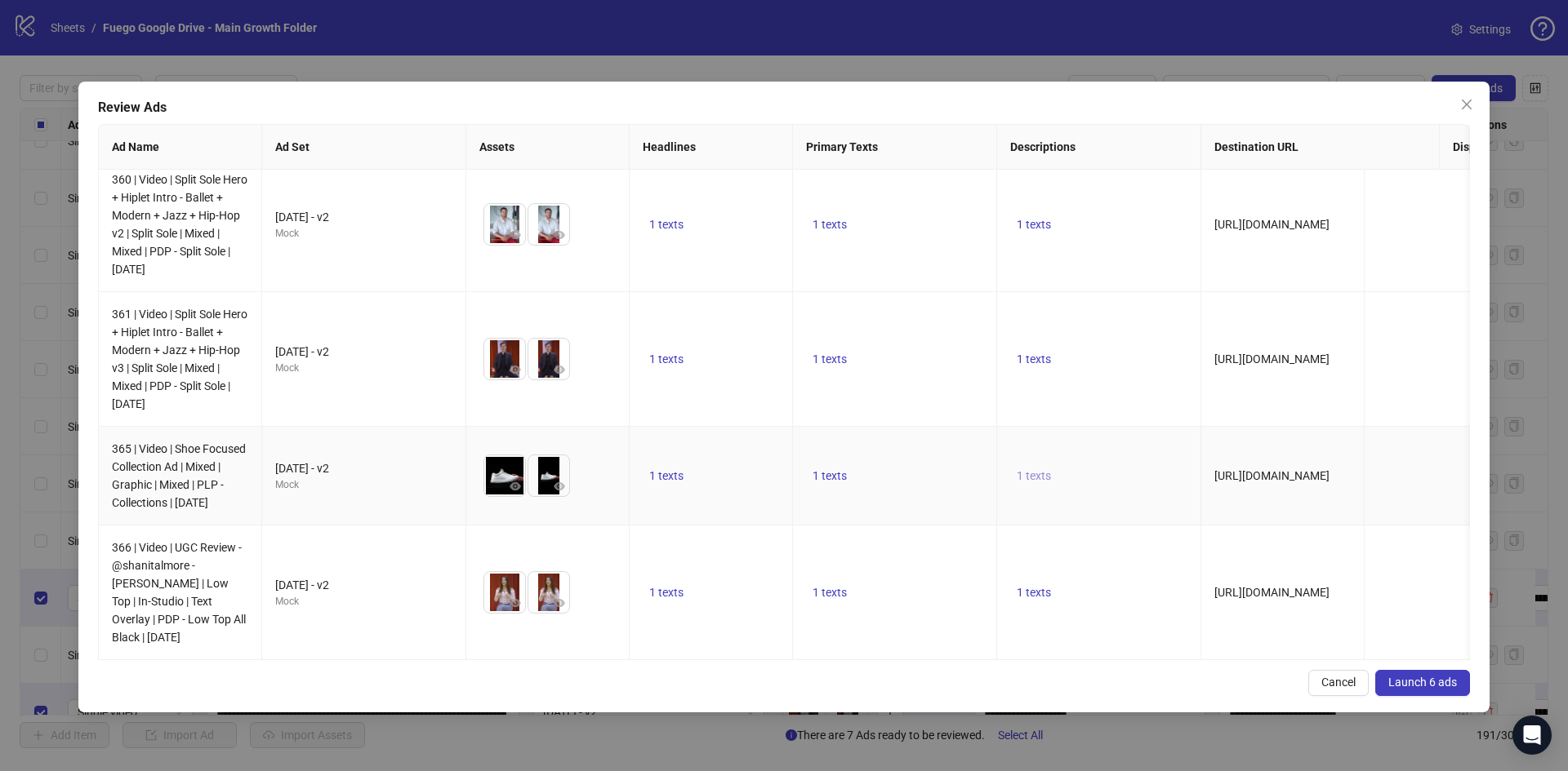
click at [1050, 469] on span "1 texts" at bounding box center [1033, 476] width 34 height 13
click at [667, 469] on span "1 texts" at bounding box center [666, 476] width 34 height 13
click at [670, 469] on span "1 texts" at bounding box center [666, 476] width 34 height 13
click at [502, 455] on img at bounding box center [504, 475] width 41 height 41
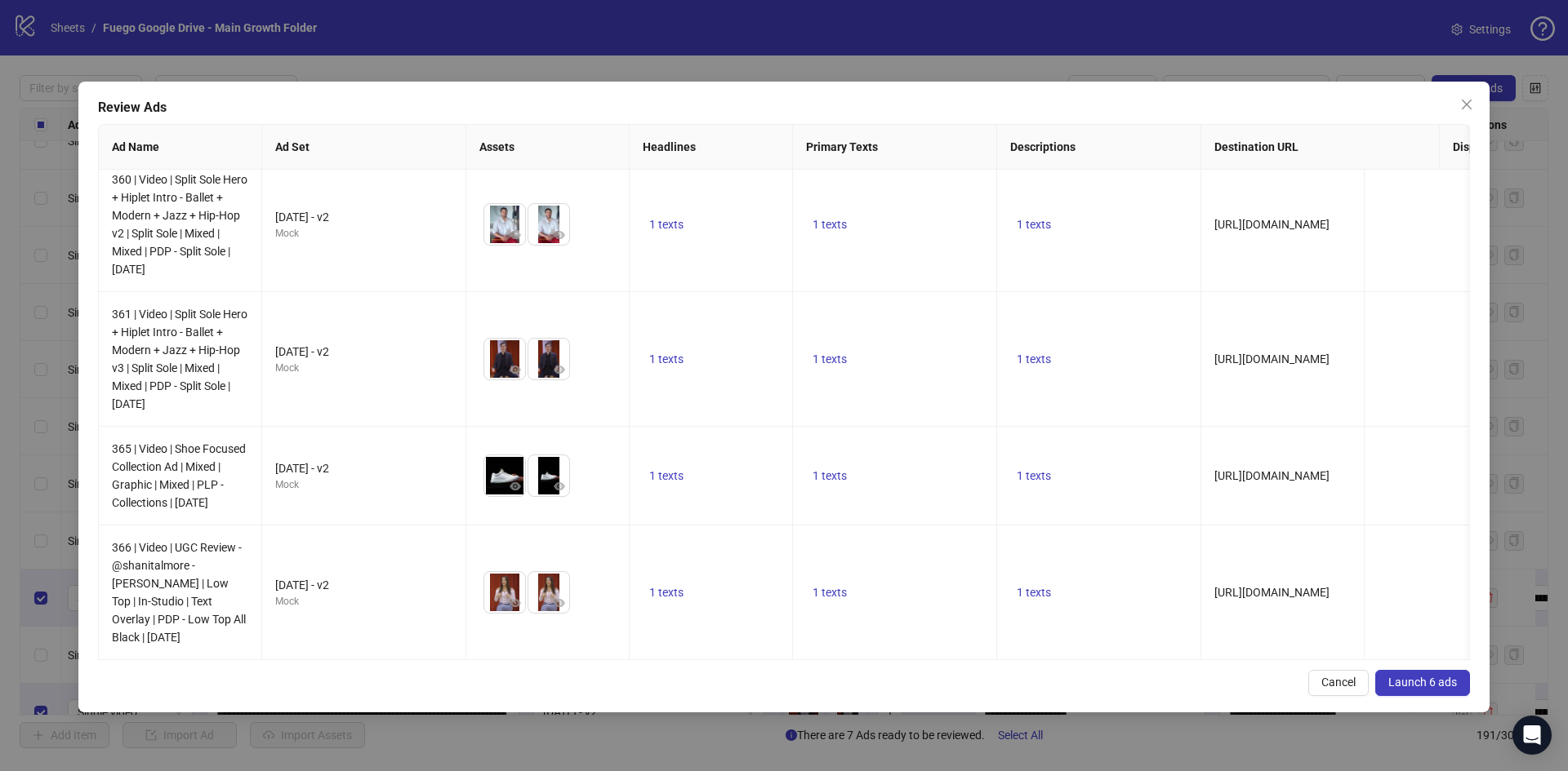
click at [1447, 684] on span "Launch 6 ads" at bounding box center [1423, 682] width 69 height 13
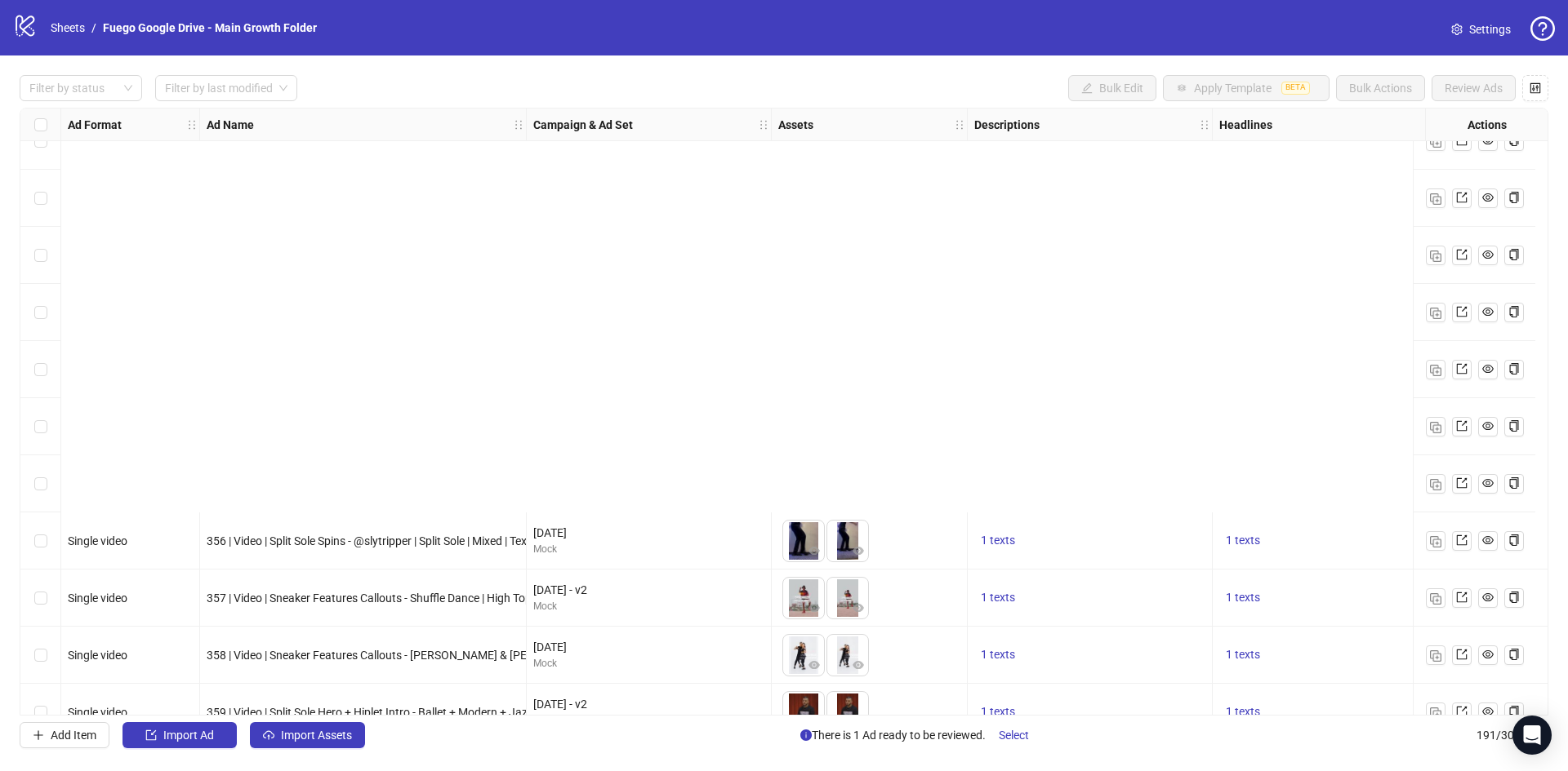
scroll to position [10345, 0]
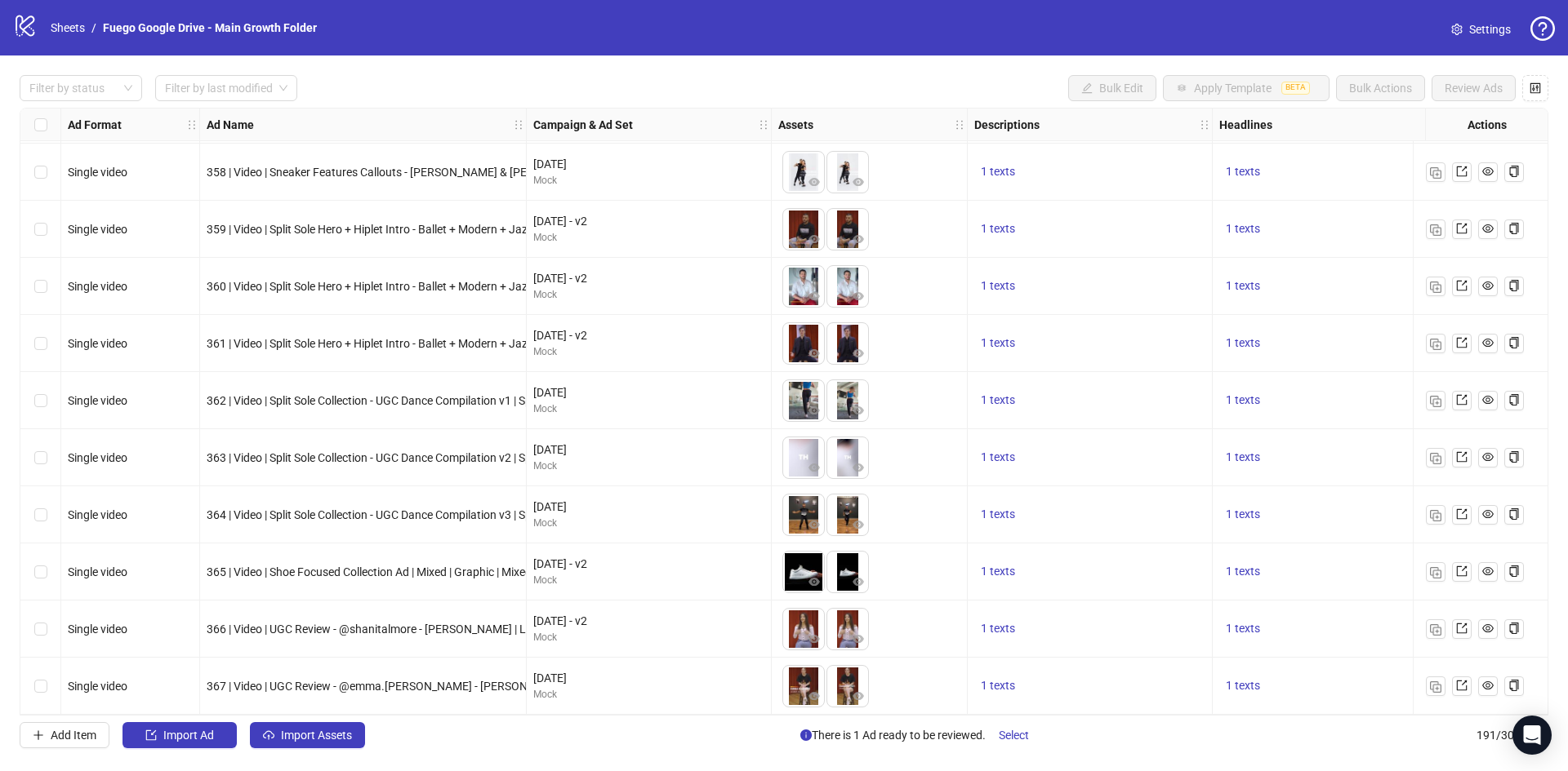
click at [453, 744] on div "Add Item Import Ad Import Assets There is 1 Ad ready to be reviewed. Select 191…" at bounding box center [783, 735] width 1529 height 26
